Goal: Transaction & Acquisition: Obtain resource

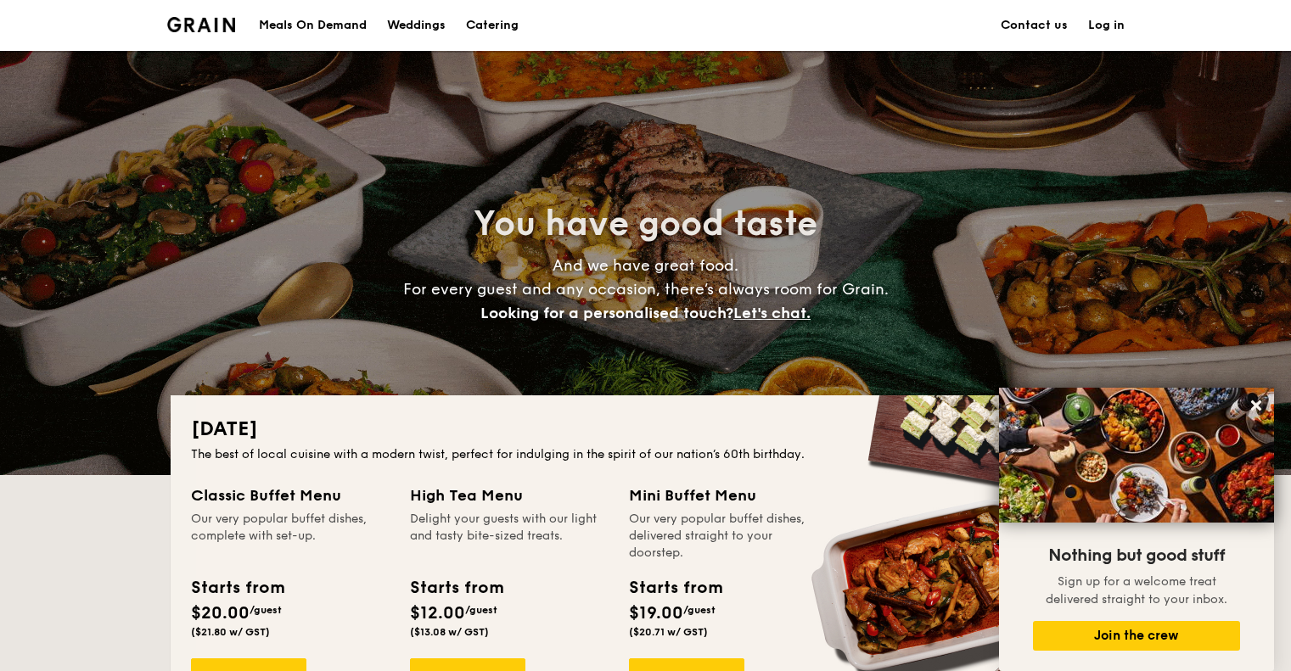
click at [509, 20] on h1 "Catering" at bounding box center [492, 25] width 53 height 51
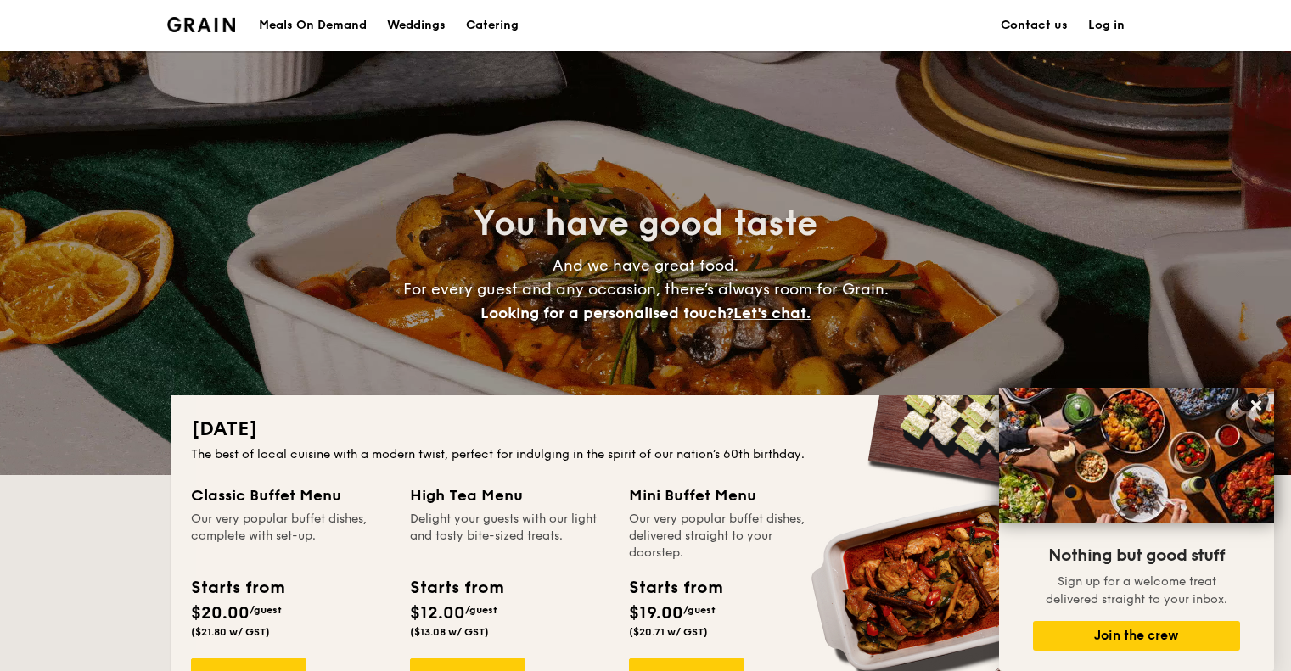
click at [496, 30] on h1 "Catering" at bounding box center [492, 25] width 53 height 51
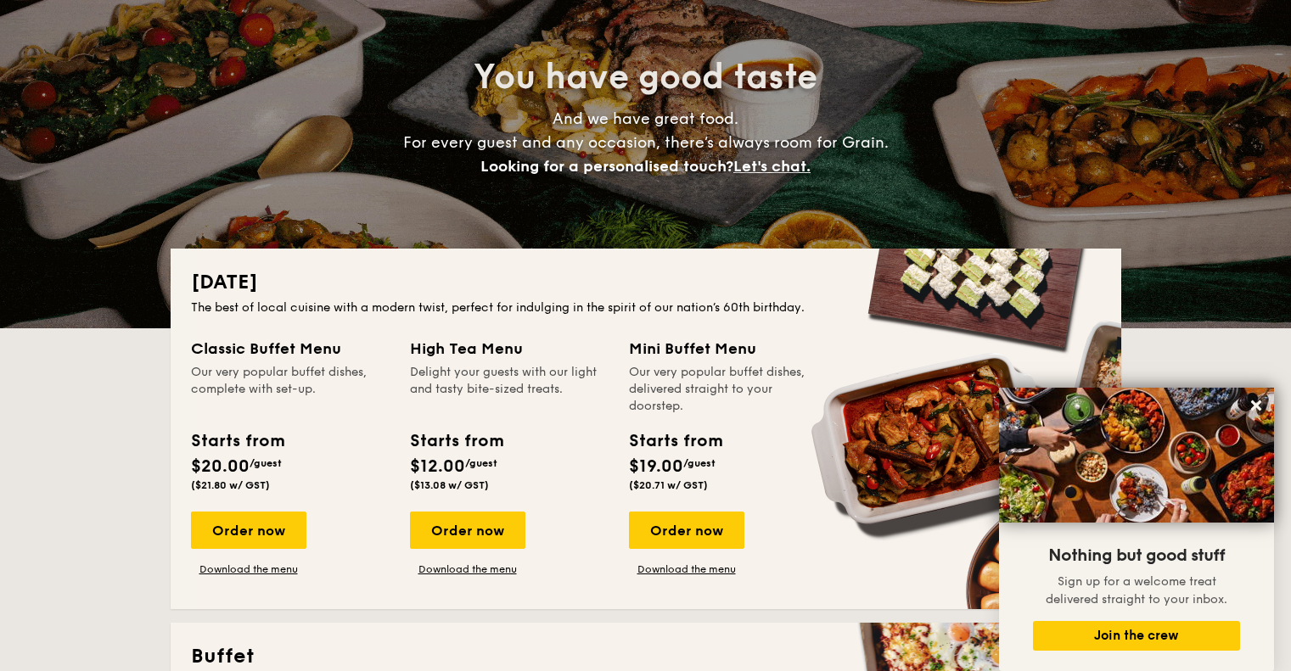
scroll to position [255, 0]
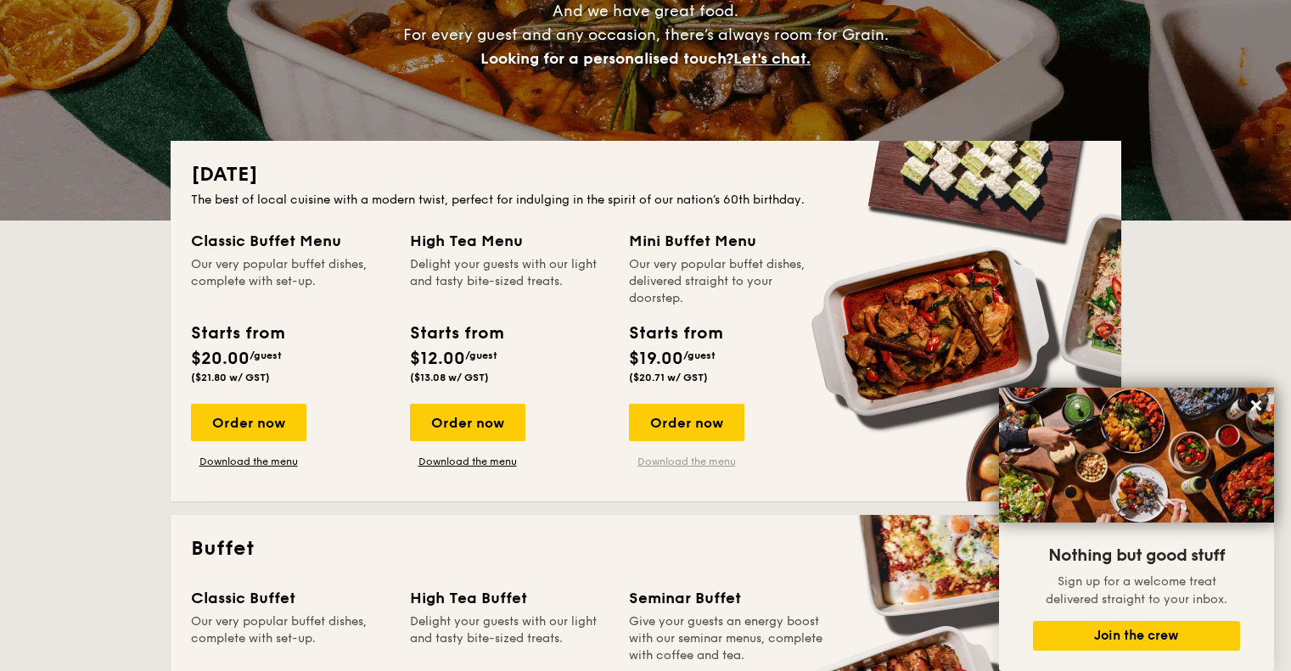
click at [679, 463] on link "Download the menu" at bounding box center [686, 462] width 115 height 14
click at [666, 456] on link "Download the menu" at bounding box center [686, 462] width 115 height 14
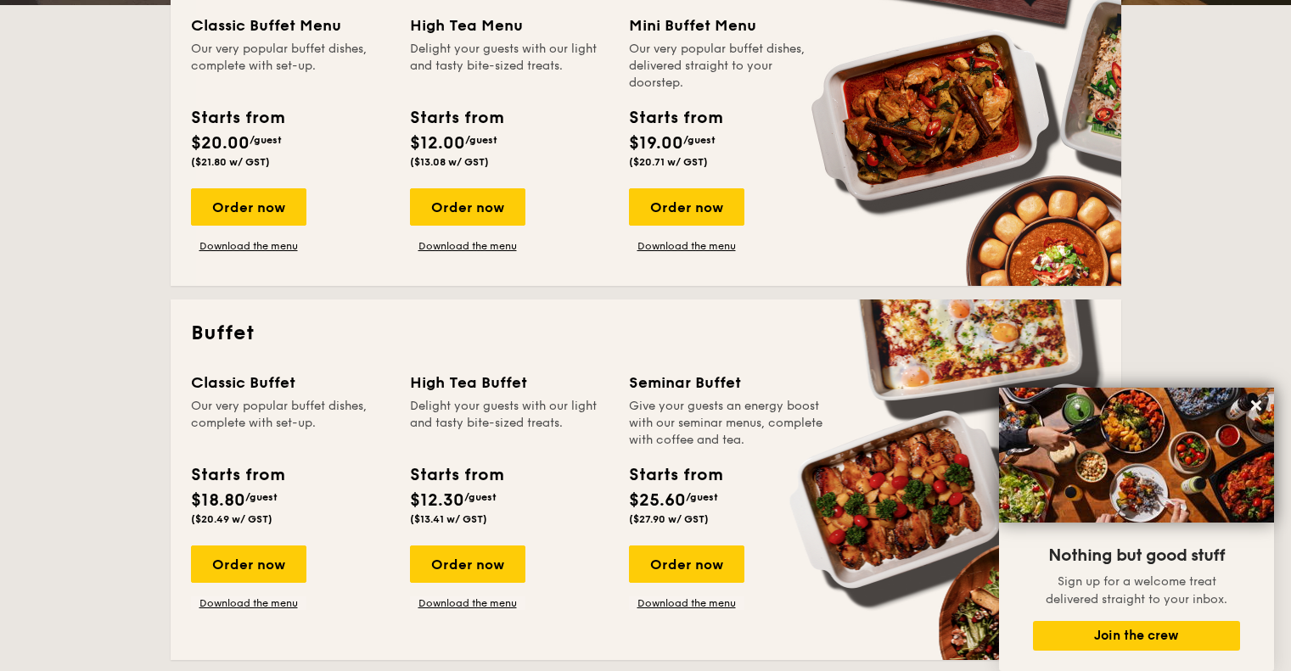
scroll to position [340, 0]
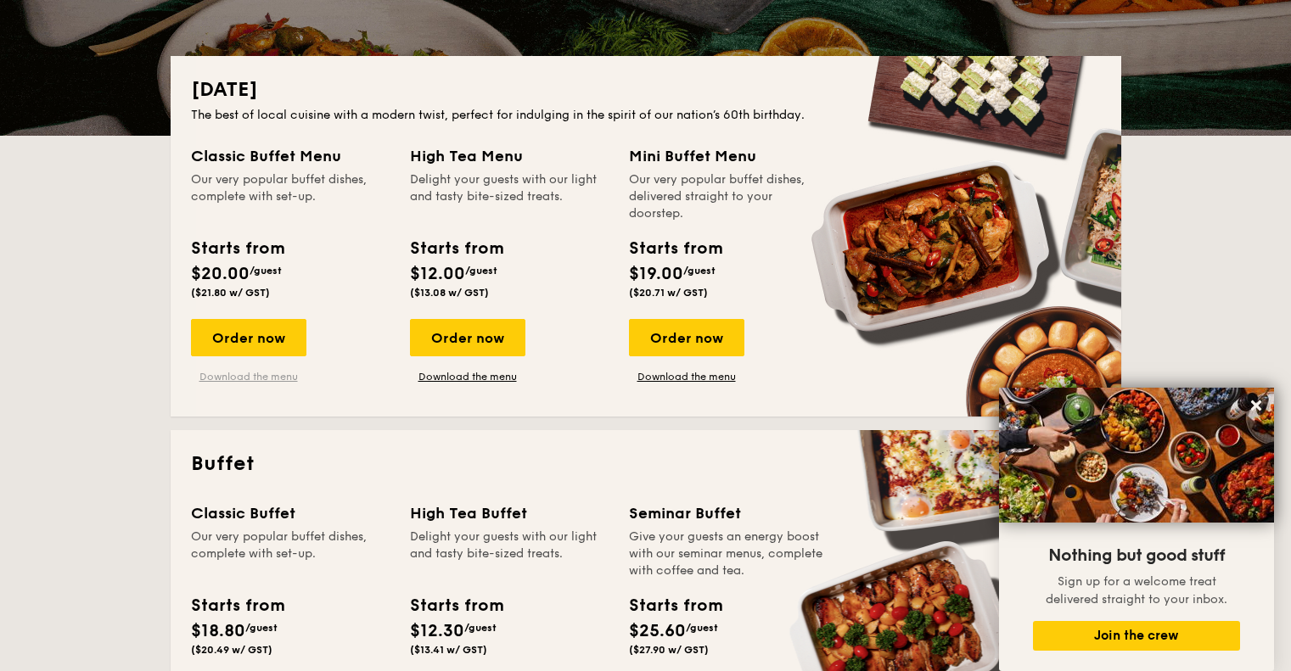
click at [242, 374] on link "Download the menu" at bounding box center [248, 377] width 115 height 14
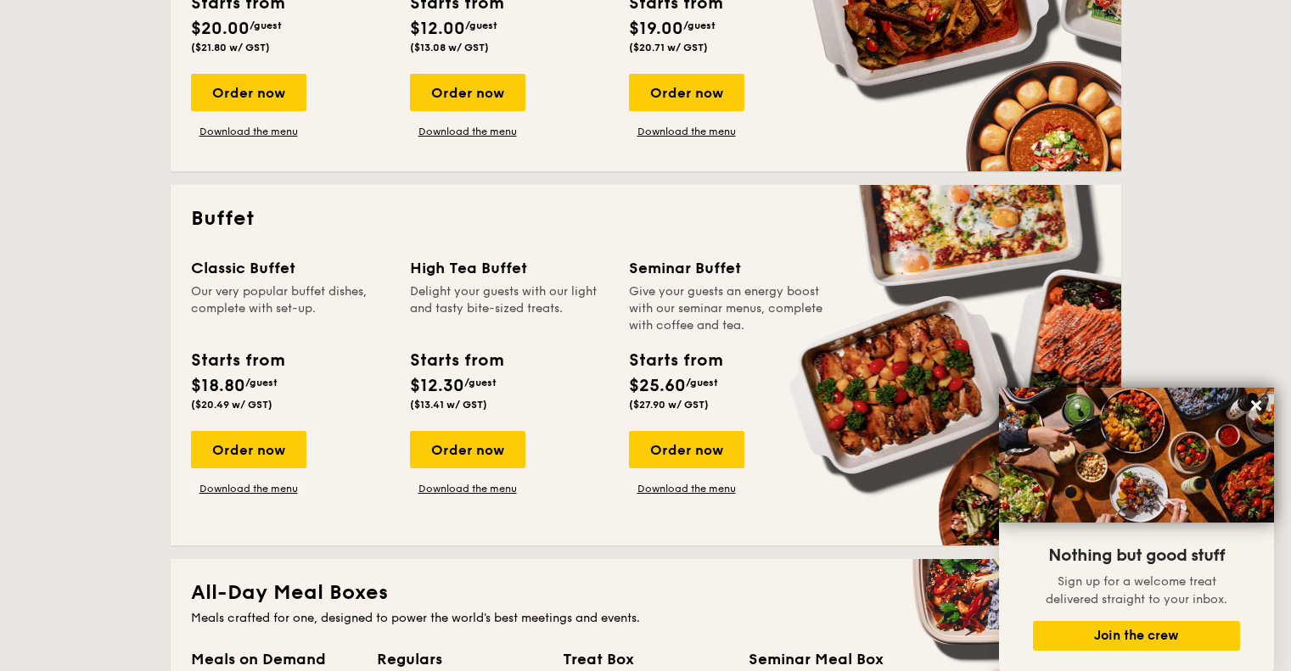
scroll to position [679, 0]
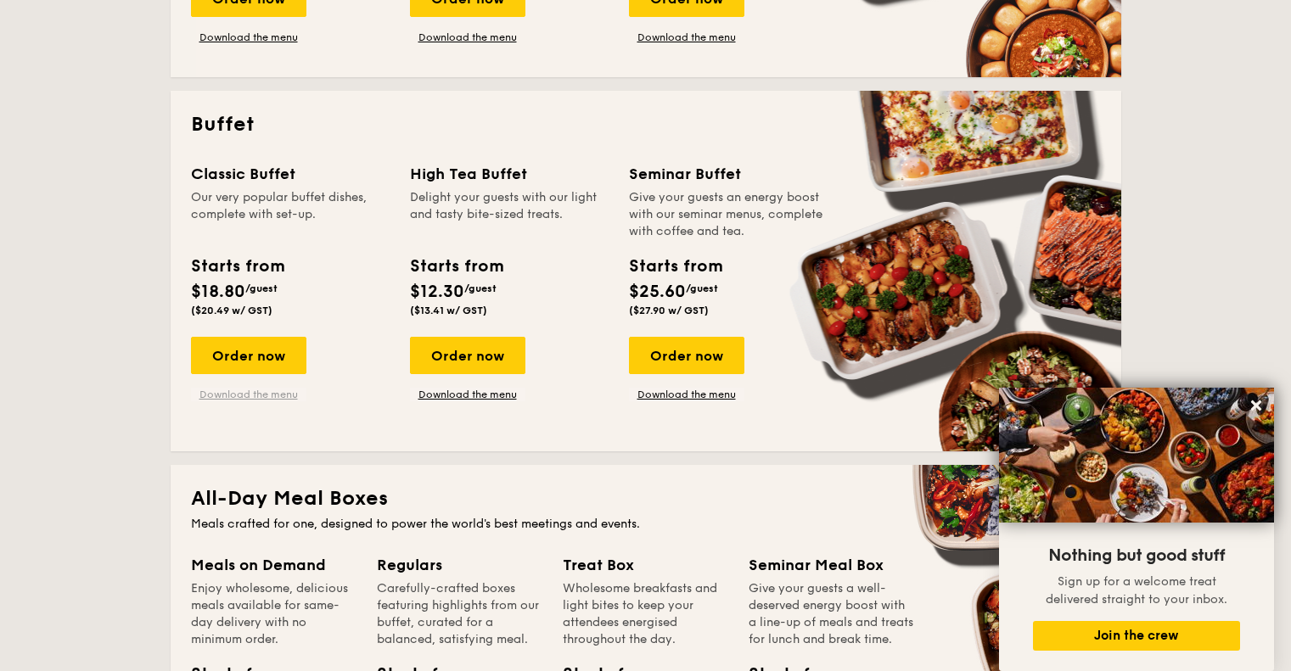
click at [253, 392] on link "Download the menu" at bounding box center [248, 395] width 115 height 14
